Goal: Task Accomplishment & Management: Manage account settings

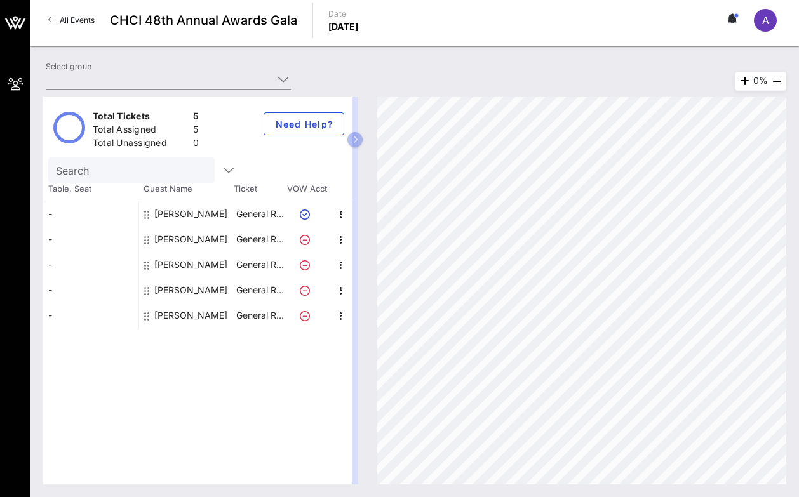
type input "Starz (Starz) [[PERSON_NAME], [EMAIL_ADDRESS][DOMAIN_NAME]]"
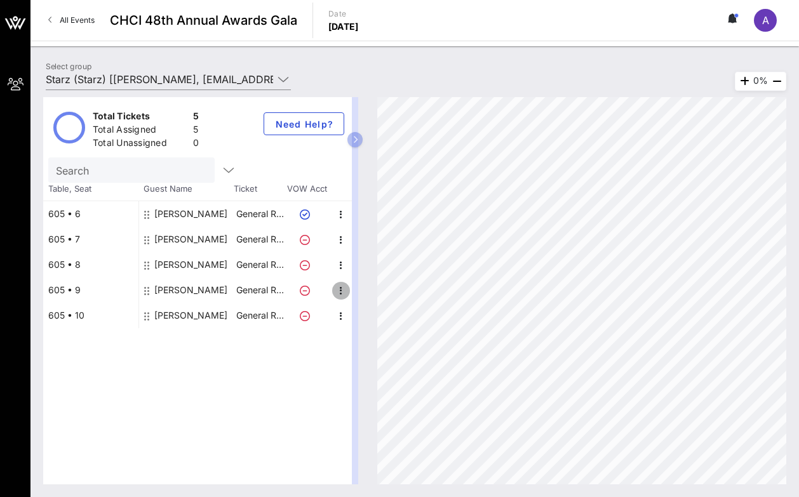
click at [336, 289] on icon "button" at bounding box center [340, 290] width 15 height 15
click at [261, 287] on p "General R…" at bounding box center [259, 289] width 51 height 25
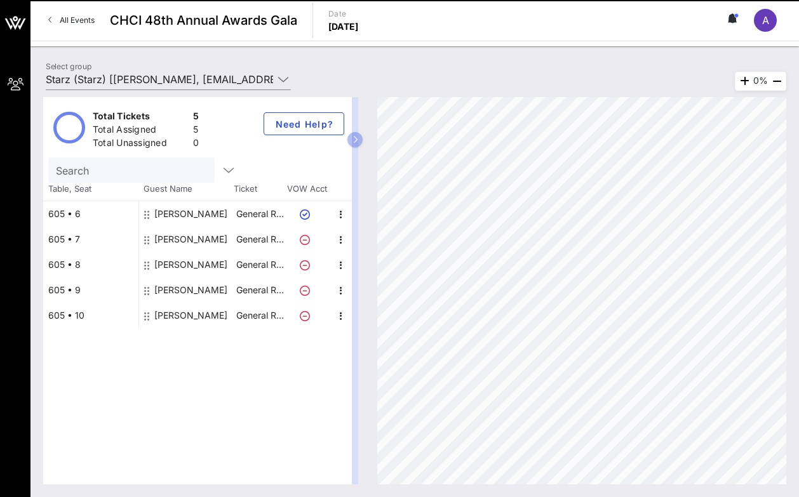
click at [69, 290] on div "605 • 9" at bounding box center [90, 289] width 95 height 25
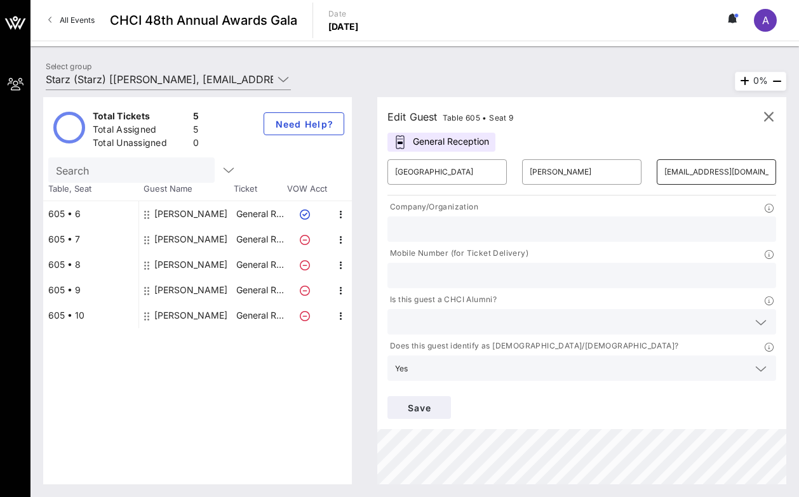
click at [665, 177] on input "[EMAIL_ADDRESS][DOMAIN_NAME]" at bounding box center [716, 172] width 104 height 20
click at [702, 172] on input "[EMAIL_ADDRESS][DOMAIN_NAME]" at bounding box center [716, 172] width 104 height 20
type input "[EMAIL_ADDRESS][DOMAIN_NAME]"
click at [430, 407] on span "Save" at bounding box center [418, 407] width 43 height 11
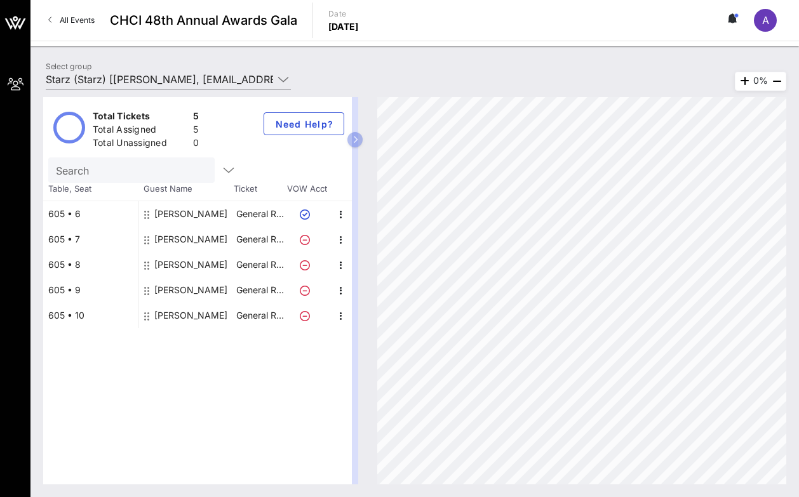
click at [72, 285] on div "605 • 9" at bounding box center [90, 289] width 95 height 25
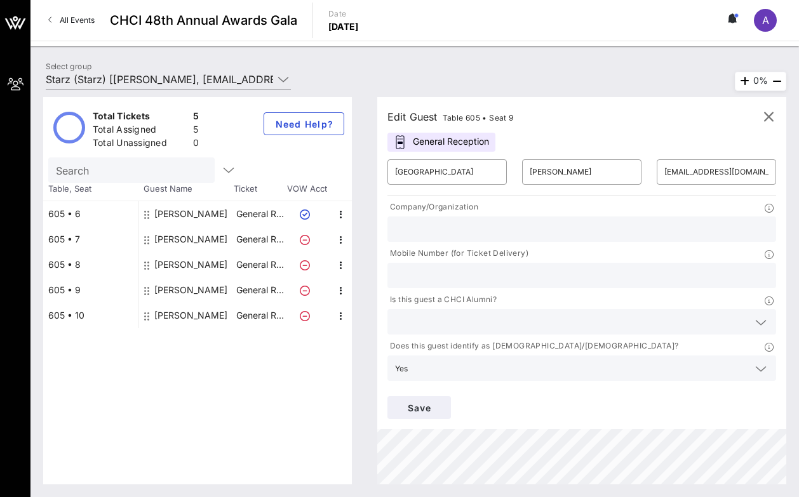
click at [90, 236] on div "605 • 7" at bounding box center [90, 239] width 95 height 25
type input "[PERSON_NAME]"
type input "[PERSON_NAME][EMAIL_ADDRESS][DOMAIN_NAME]"
click at [89, 317] on div "605 • 10" at bounding box center [90, 315] width 95 height 25
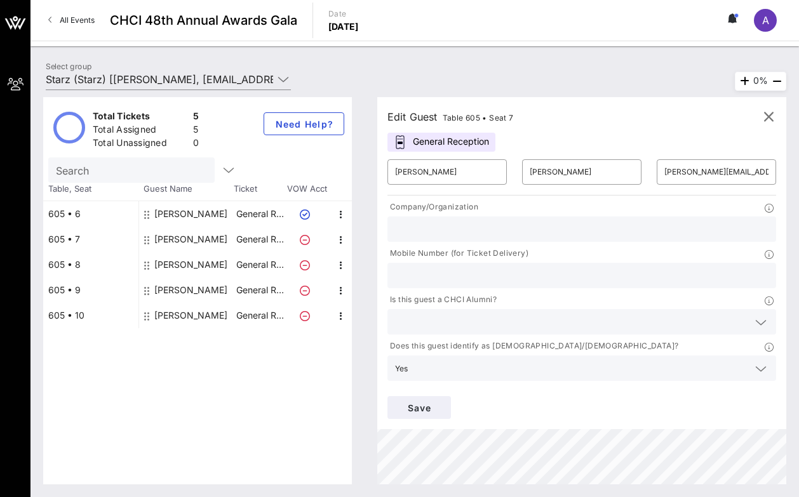
type input "[PERSON_NAME]"
type input "[EMAIL_ADDRESS][DOMAIN_NAME]"
click at [409, 407] on span "Save" at bounding box center [418, 407] width 43 height 11
